Goal: Find specific page/section

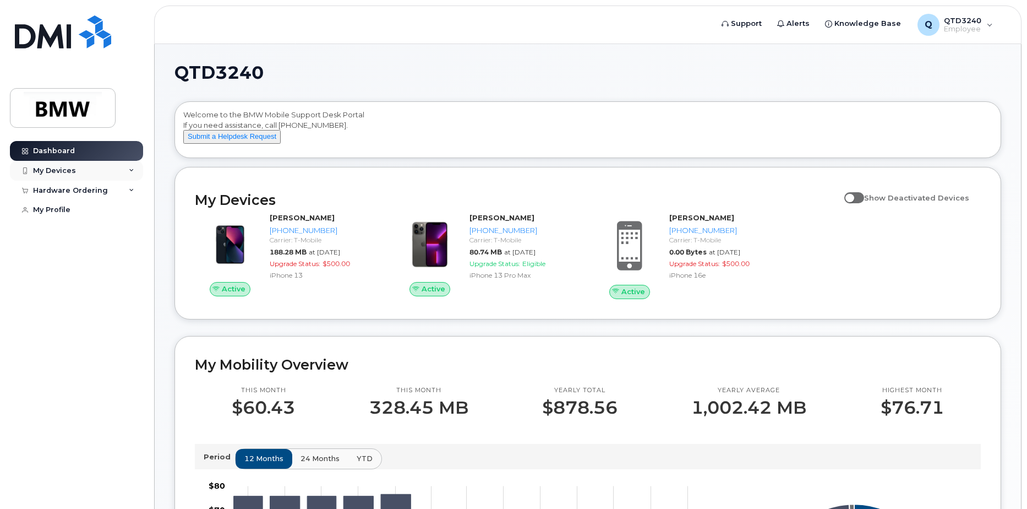
click at [58, 169] on div "My Devices" at bounding box center [54, 170] width 43 height 9
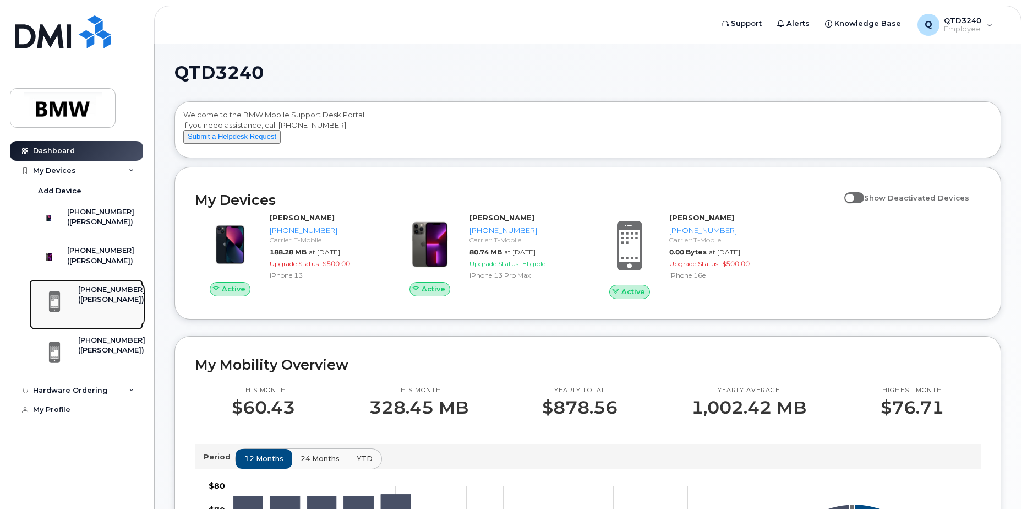
click at [54, 313] on span at bounding box center [54, 301] width 22 height 23
